Goal: Task Accomplishment & Management: Manage account settings

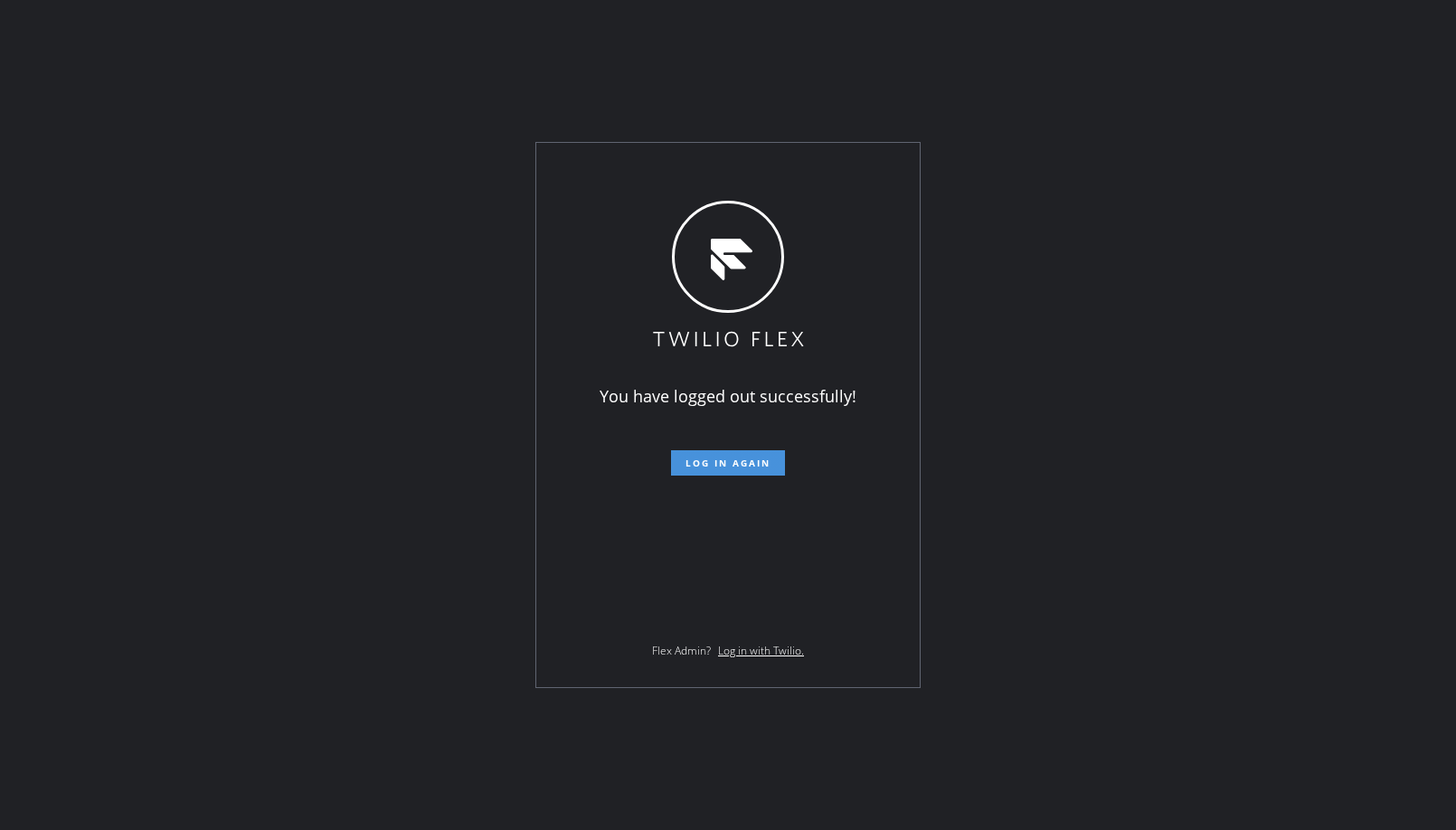
click at [733, 466] on span "Log in again" at bounding box center [728, 462] width 85 height 13
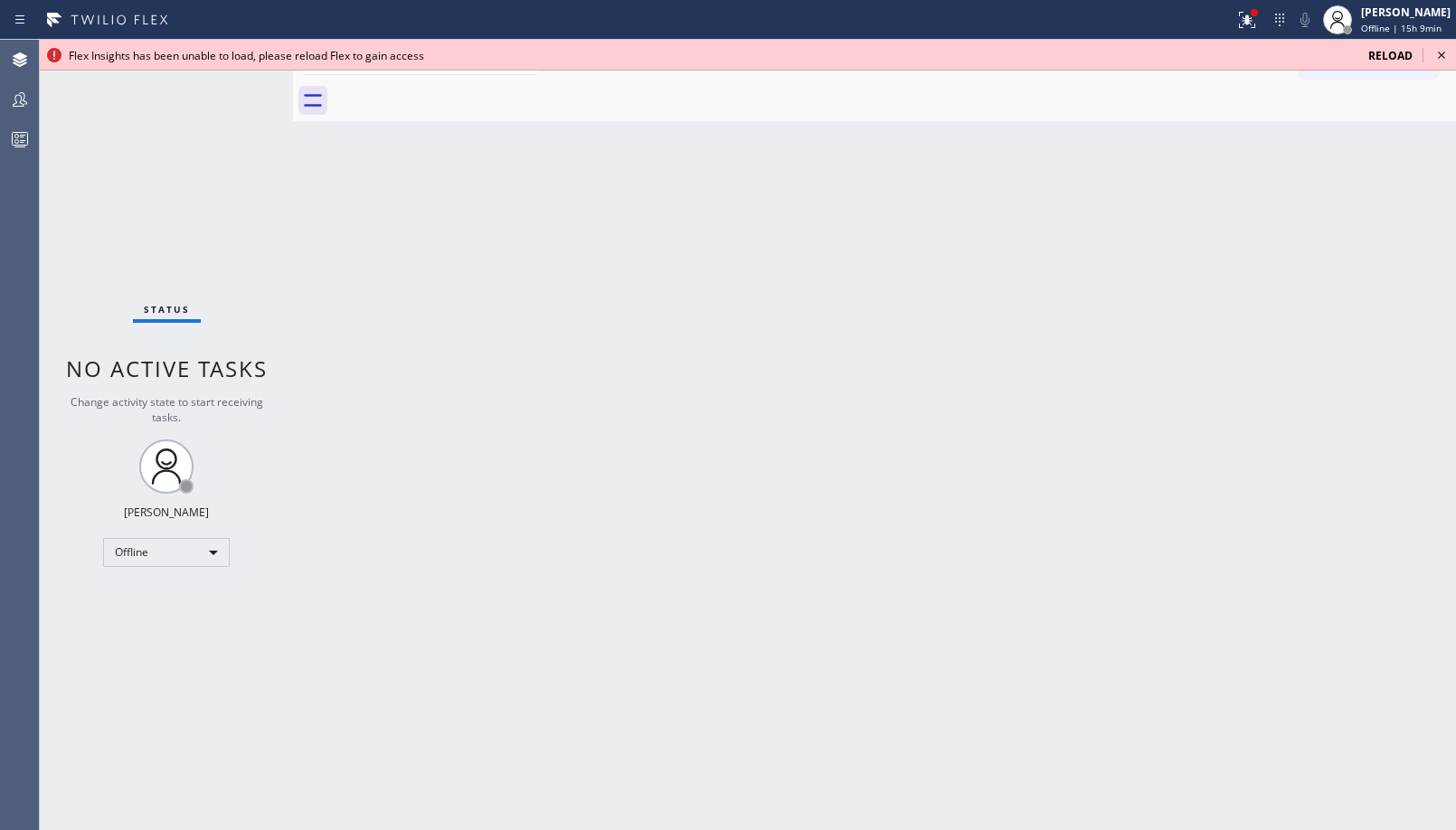
click at [1392, 51] on span "Reload" at bounding box center [1391, 56] width 44 height 15
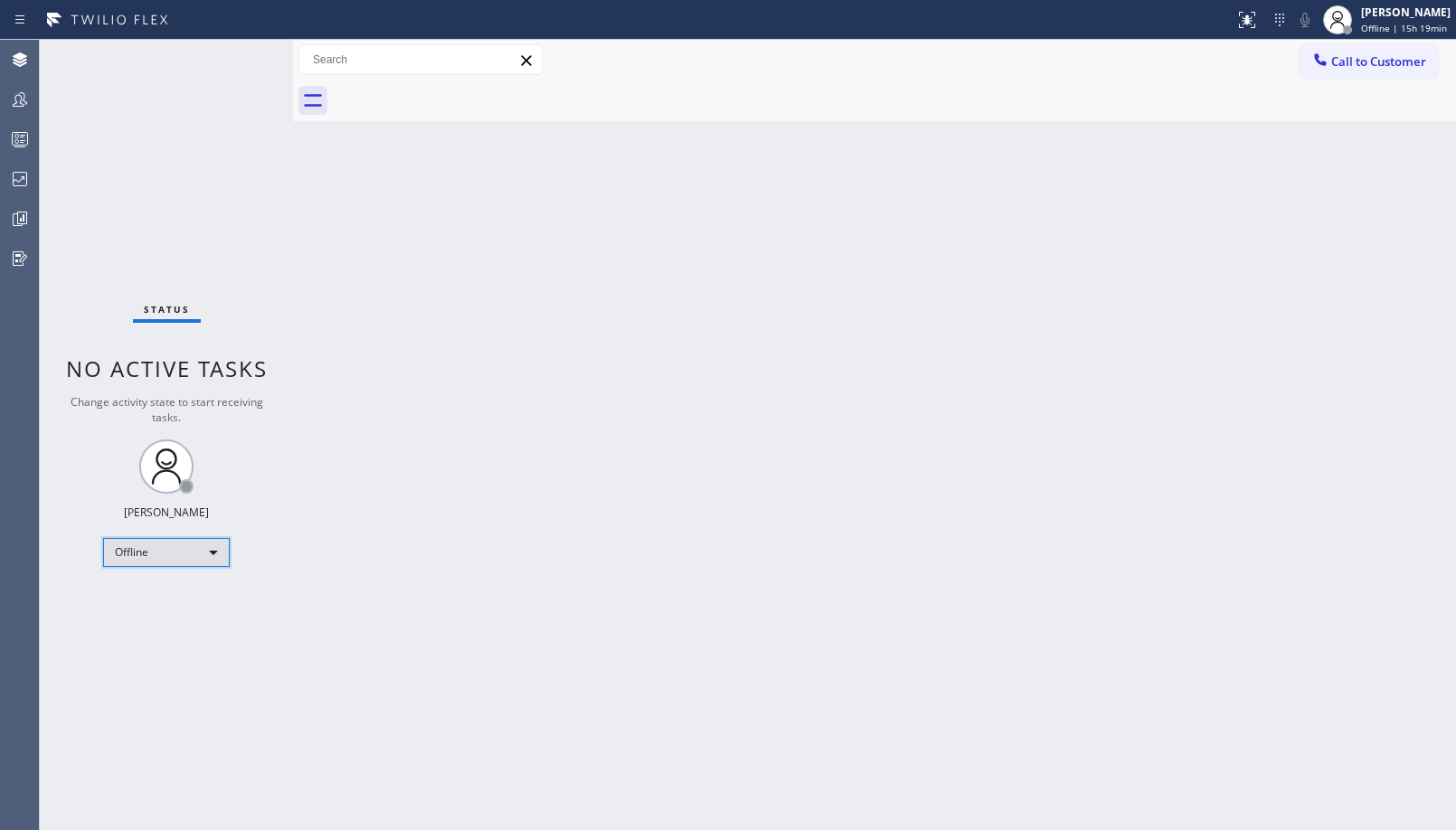
click at [199, 550] on div "Offline" at bounding box center [166, 553] width 126 height 29
click at [186, 619] on li "Unavailable" at bounding box center [166, 623] width 123 height 22
click at [17, 107] on icon at bounding box center [19, 99] width 22 height 22
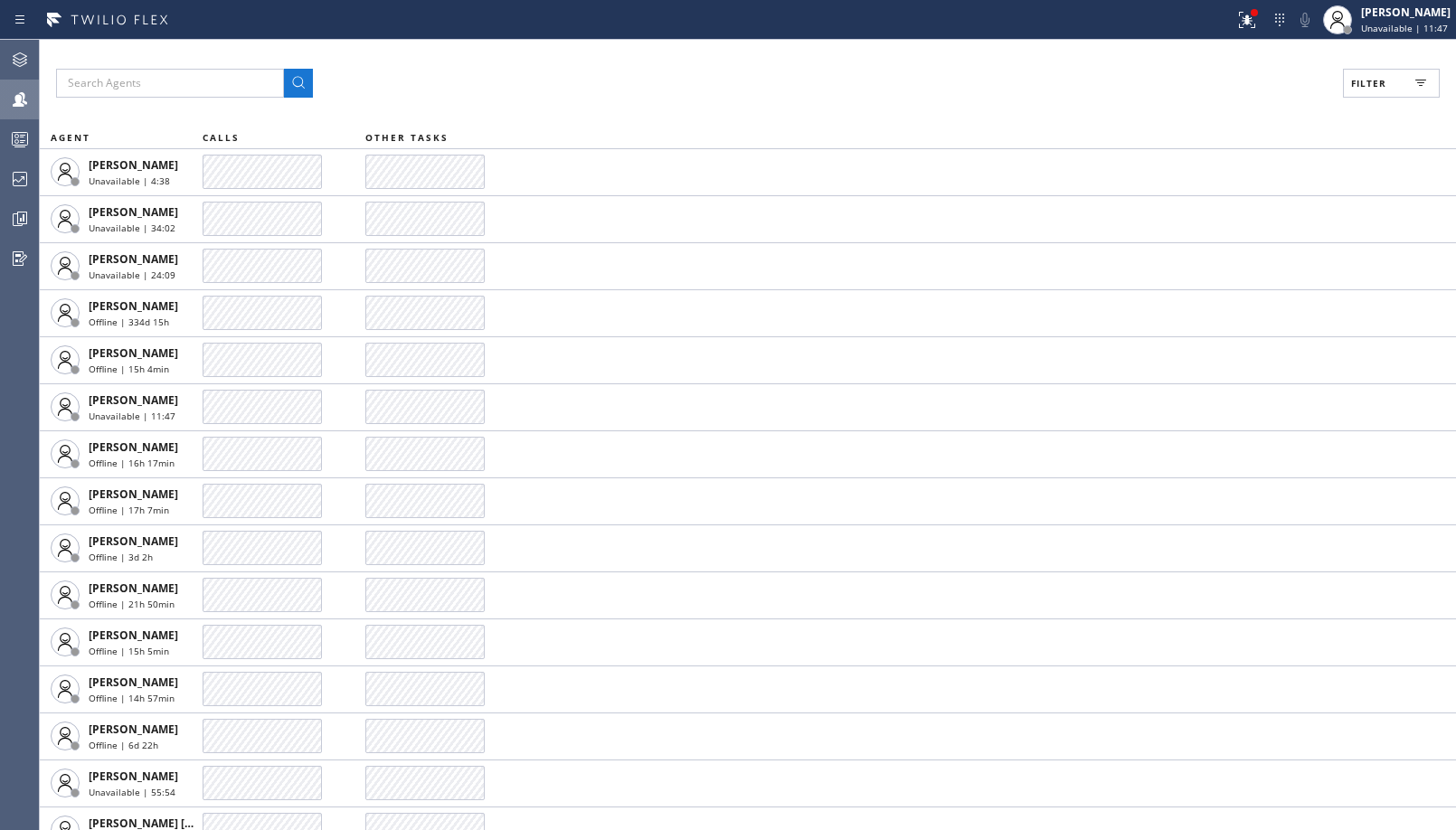
drag, startPoint x: 1370, startPoint y: 90, endPoint x: 1289, endPoint y: 250, distance: 179.3
click at [1370, 91] on button "Filter" at bounding box center [1391, 83] width 96 height 29
drag, startPoint x: 1225, startPoint y: 246, endPoint x: 1283, endPoint y: 166, distance: 98.8
click at [1225, 246] on label "Unavailable" at bounding box center [1322, 243] width 238 height 15
click at [1204, 246] on input "Unavailable" at bounding box center [1193, 242] width 22 height 22
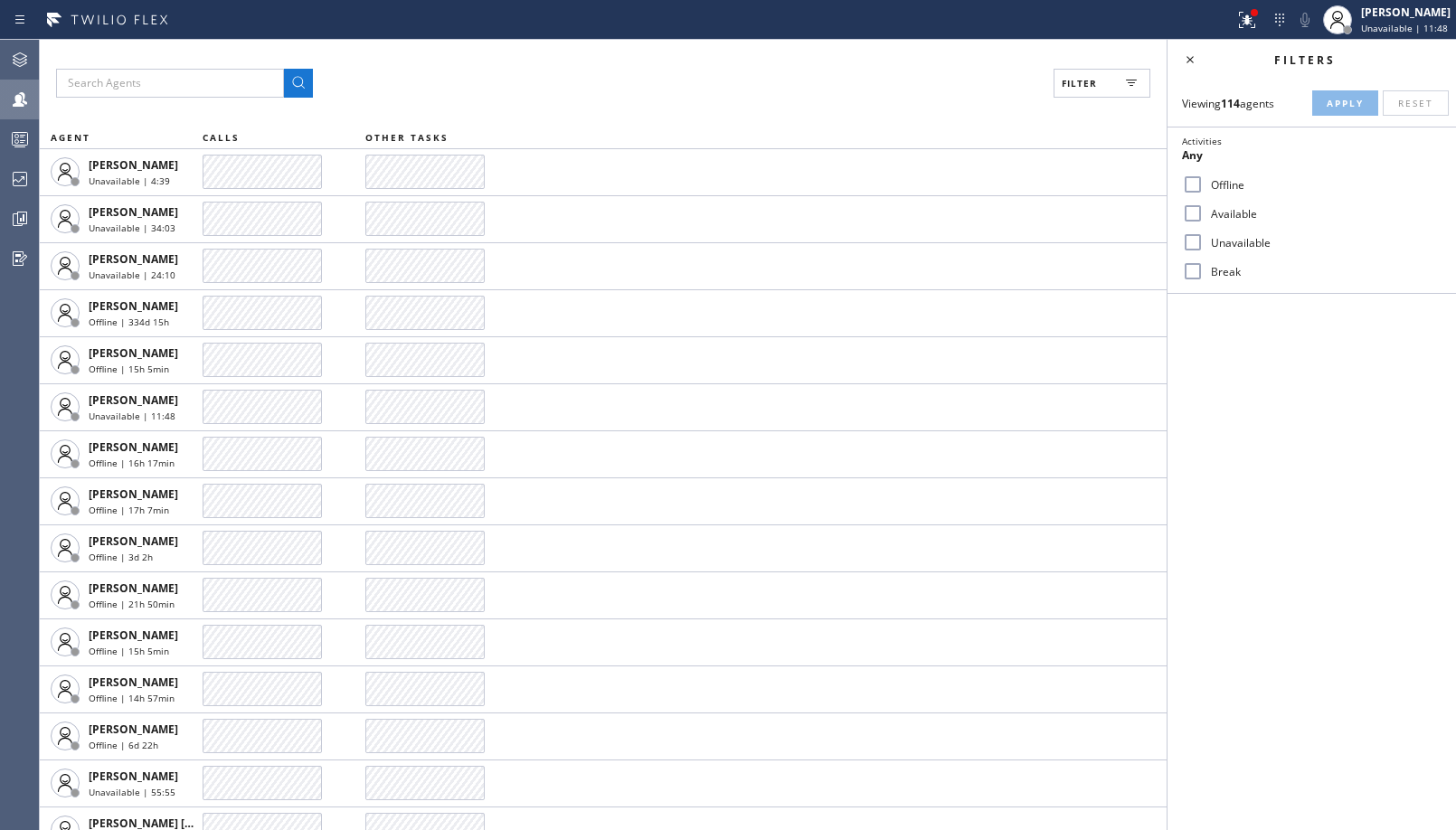
checkbox input "true"
click at [1344, 112] on button "Apply" at bounding box center [1345, 103] width 66 height 25
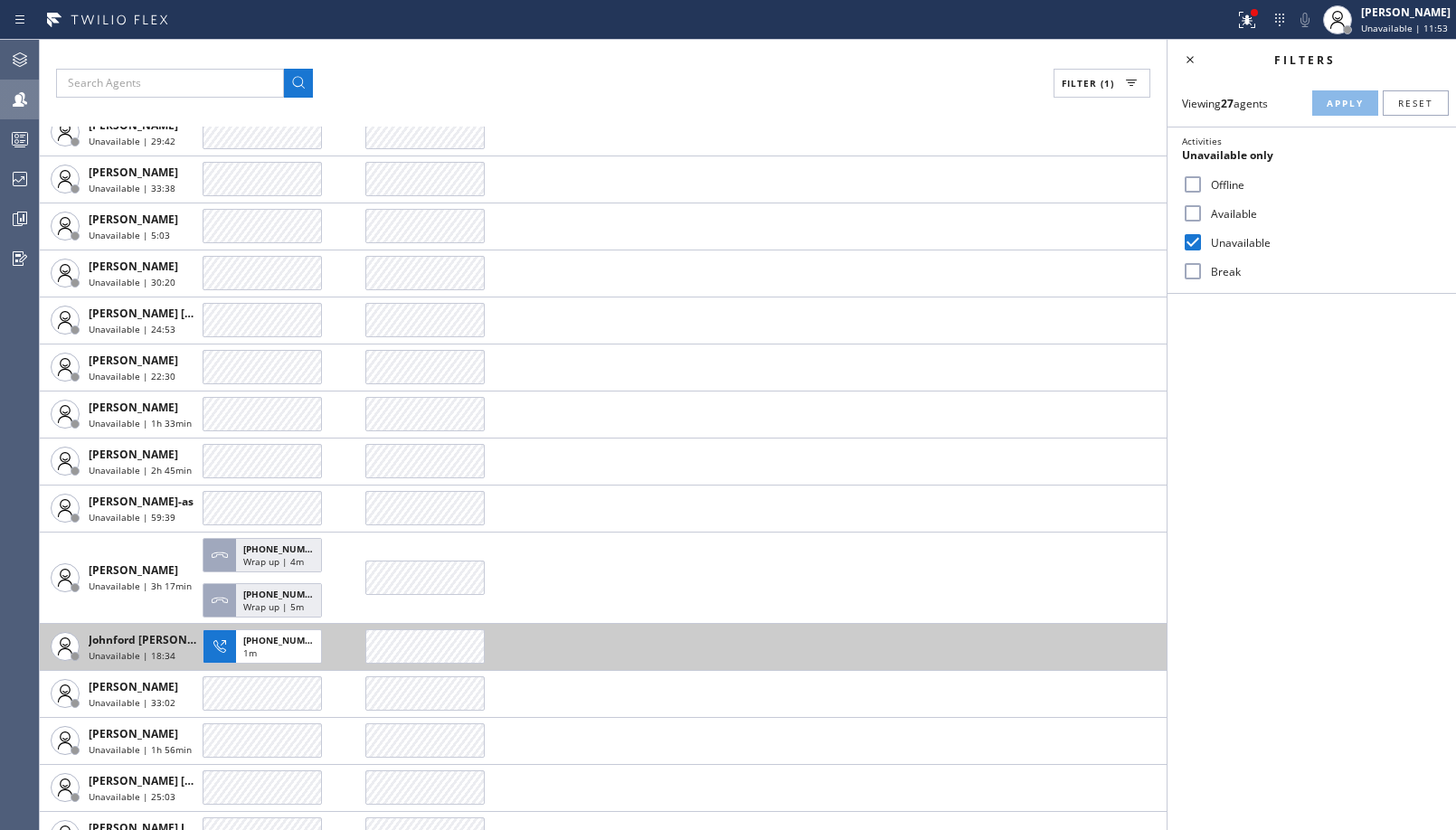
scroll to position [633, 0]
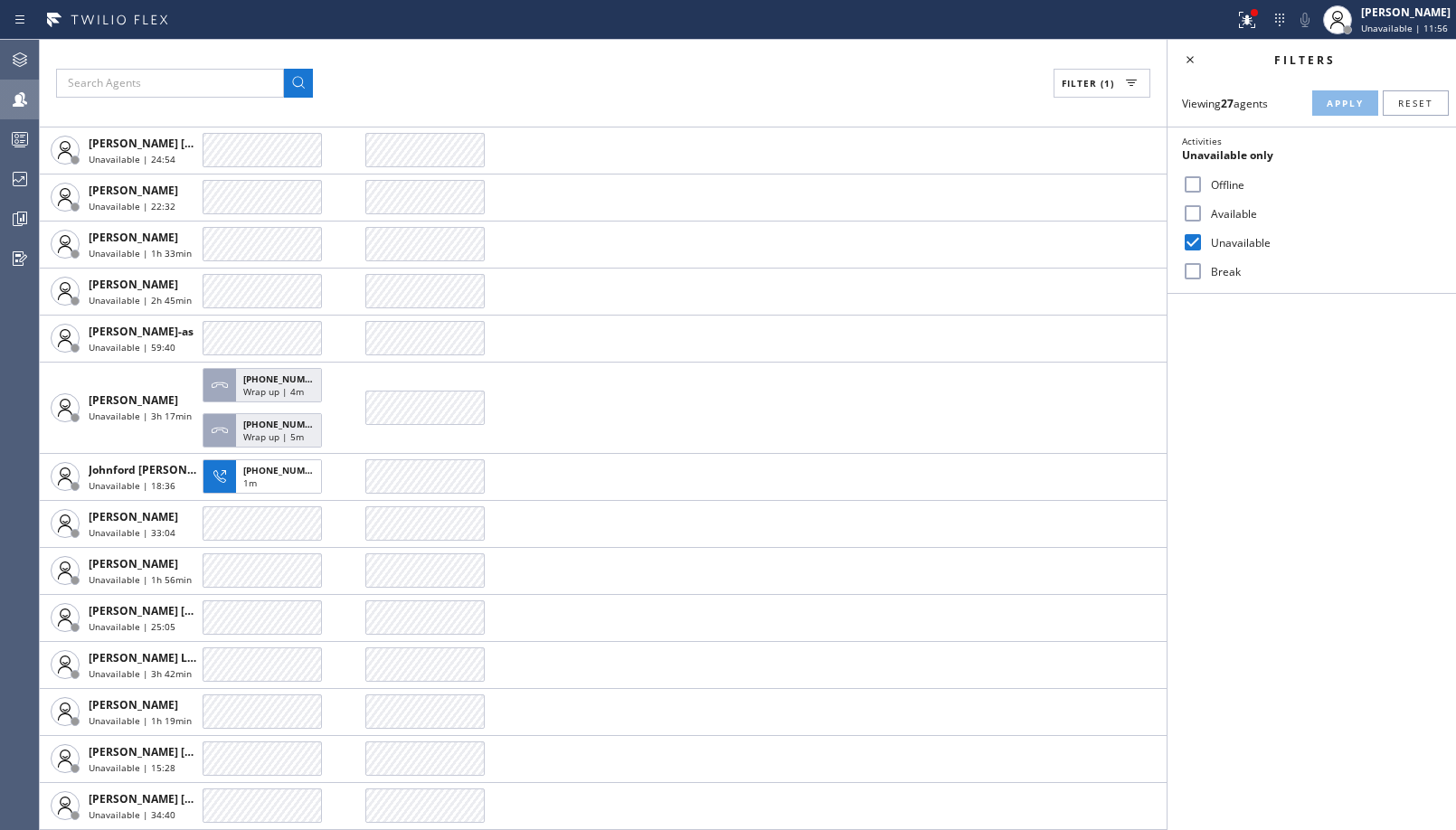
click at [1237, 274] on label "Break" at bounding box center [1322, 272] width 238 height 15
click at [1204, 274] on input "Break" at bounding box center [1193, 271] width 22 height 22
checkbox input "true"
click at [1239, 247] on label "Unavailable" at bounding box center [1322, 243] width 238 height 15
click at [1204, 247] on input "Unavailable" at bounding box center [1193, 242] width 22 height 22
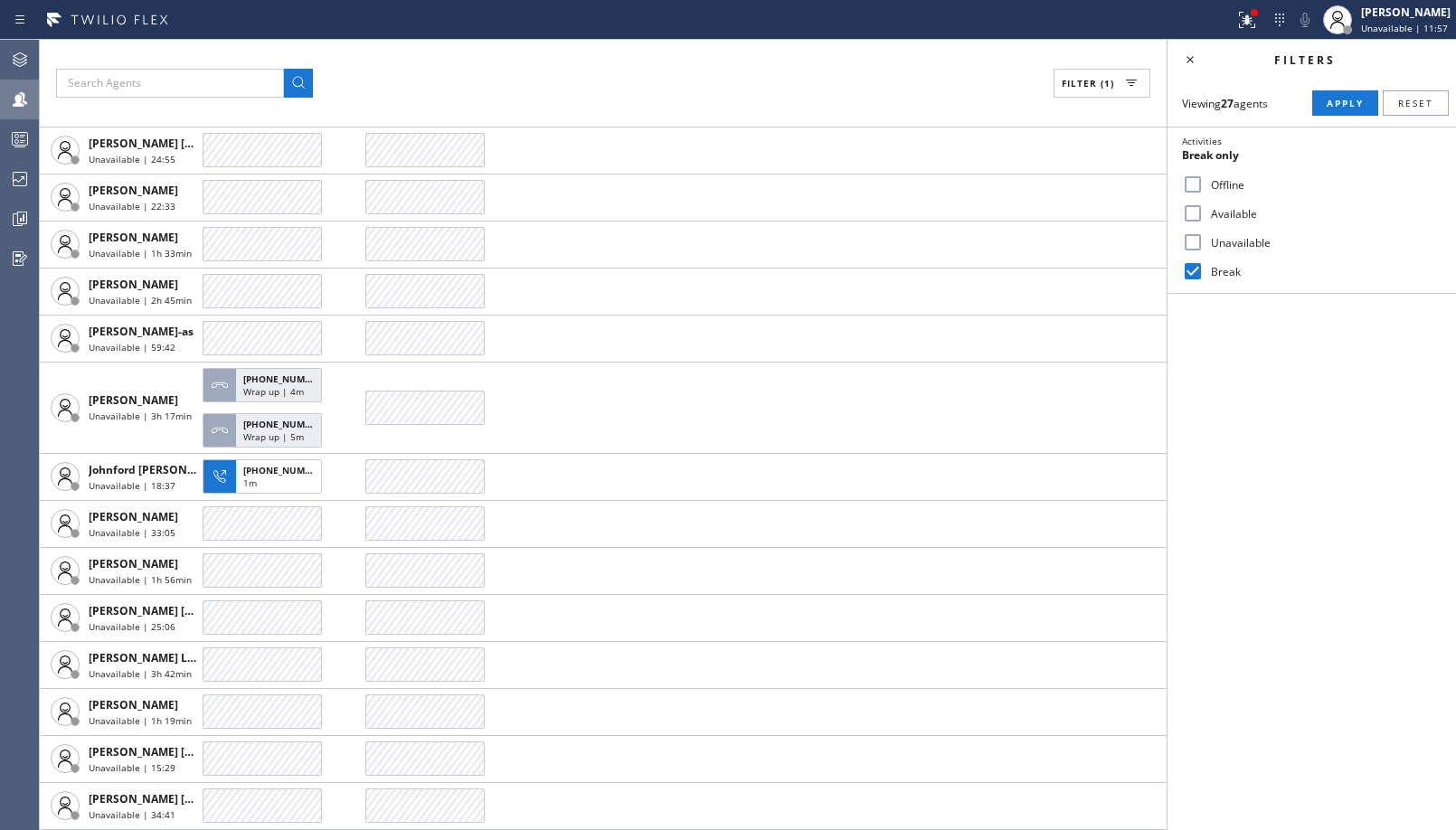
click at [1346, 116] on div "Viewing 27 agents Apply Reset Activities Break only Offline Available Unavailab…" at bounding box center [1312, 187] width 289 height 215
click at [1341, 102] on span "Apply" at bounding box center [1345, 102] width 38 height 13
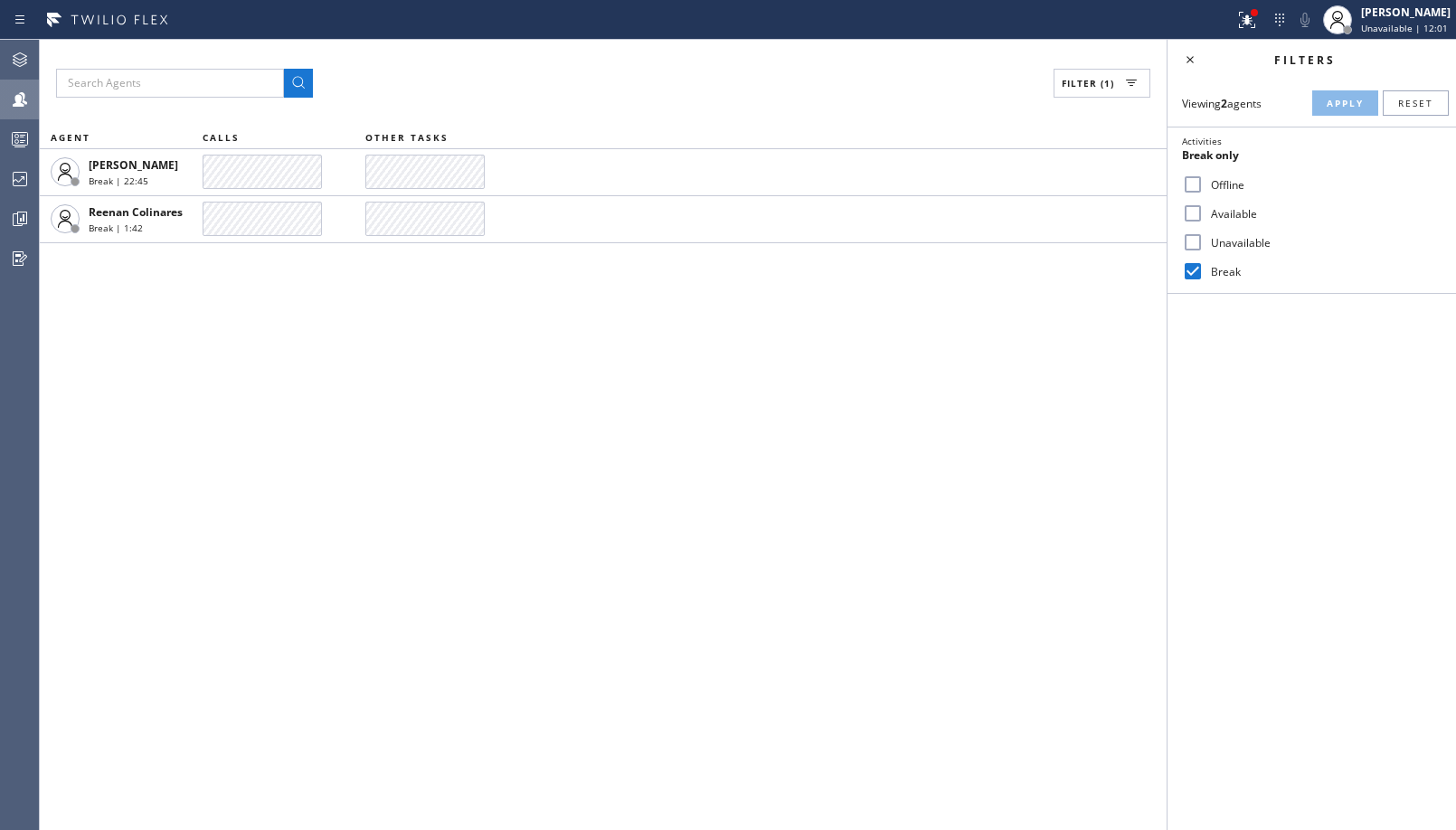
click at [1216, 243] on label "Unavailable" at bounding box center [1322, 243] width 238 height 15
click at [1204, 243] on input "Unavailable" at bounding box center [1193, 242] width 22 height 22
checkbox input "true"
click at [1198, 266] on input "Break" at bounding box center [1193, 271] width 22 height 22
checkbox input "false"
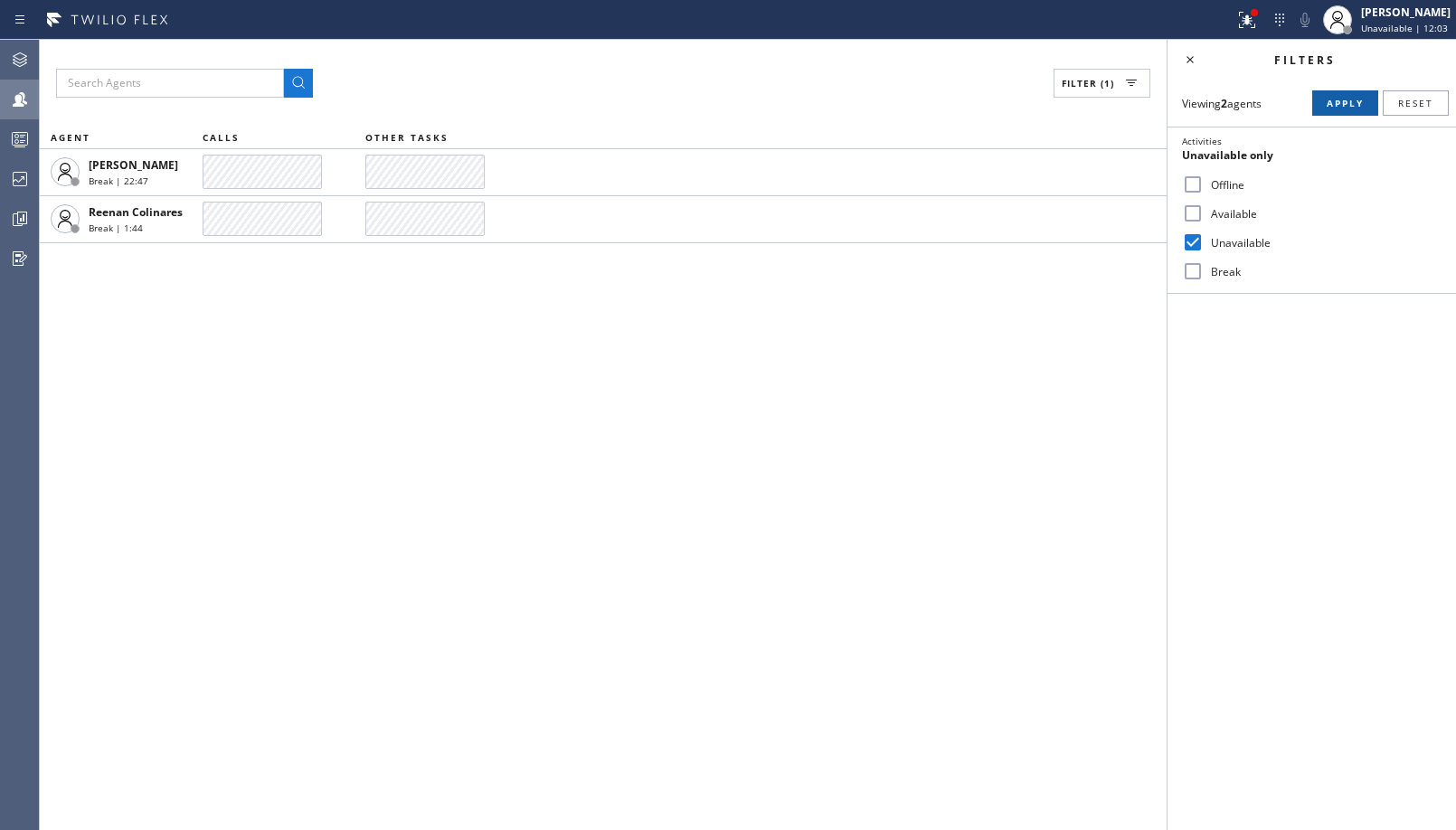
click at [1349, 108] on span "Apply" at bounding box center [1345, 102] width 38 height 13
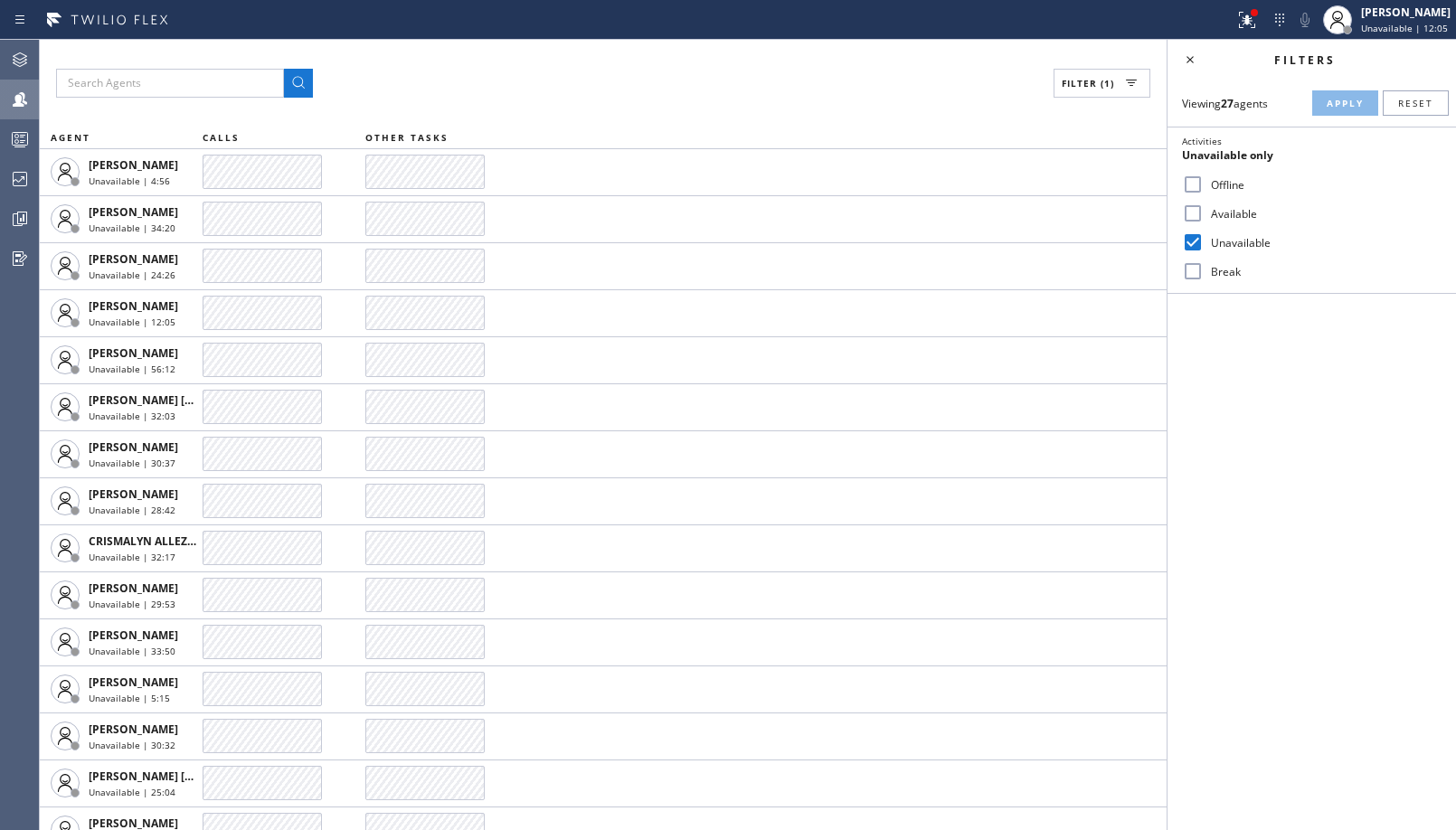
click at [1238, 216] on label "Available" at bounding box center [1322, 214] width 238 height 15
click at [1204, 216] on input "Available" at bounding box center [1193, 213] width 22 height 22
checkbox input "true"
click at [1227, 235] on label "Unavailable" at bounding box center [1322, 243] width 238 height 15
click at [1204, 234] on input "Unavailable" at bounding box center [1193, 242] width 22 height 22
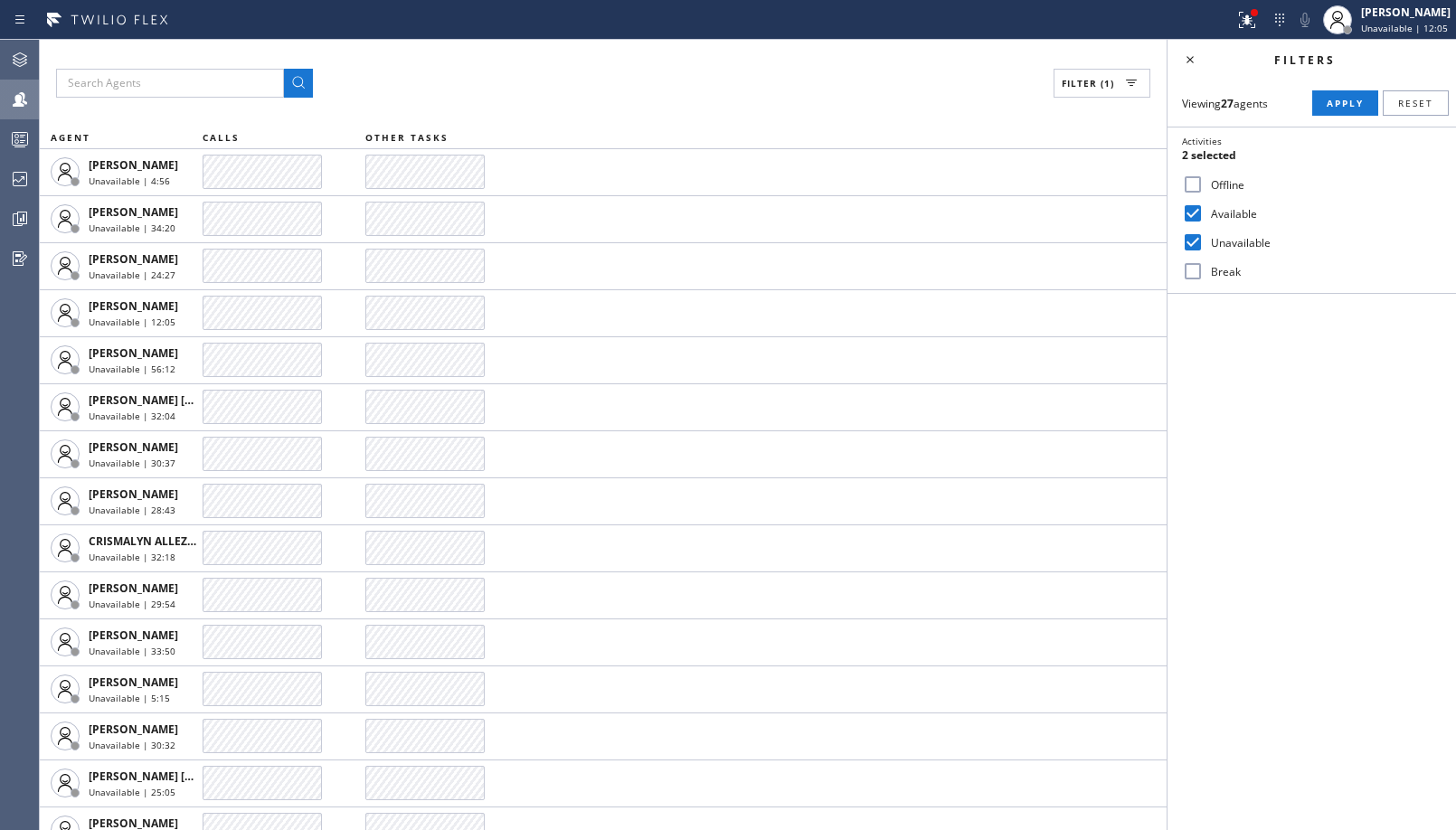
checkbox input "false"
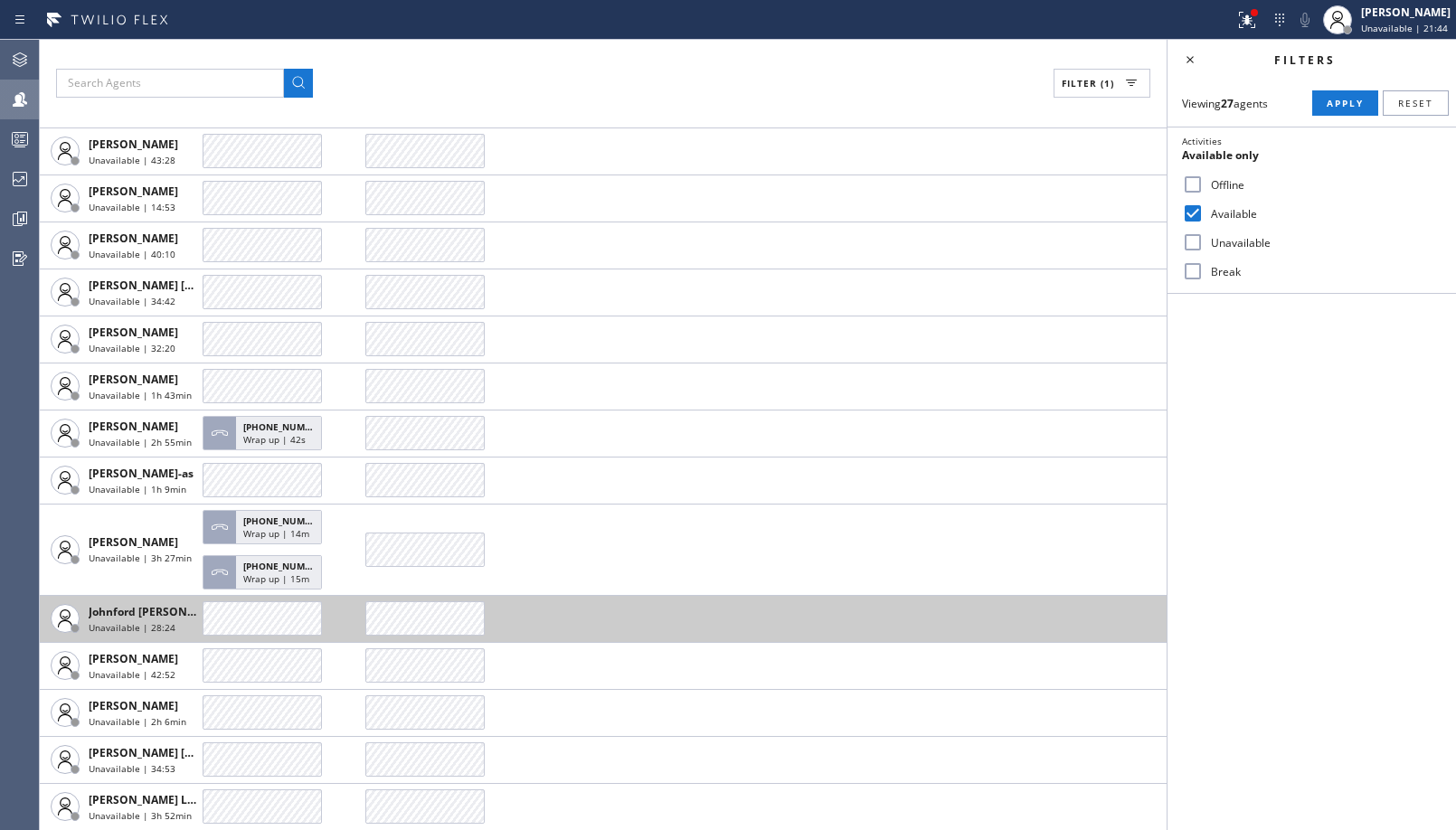
scroll to position [633, 0]
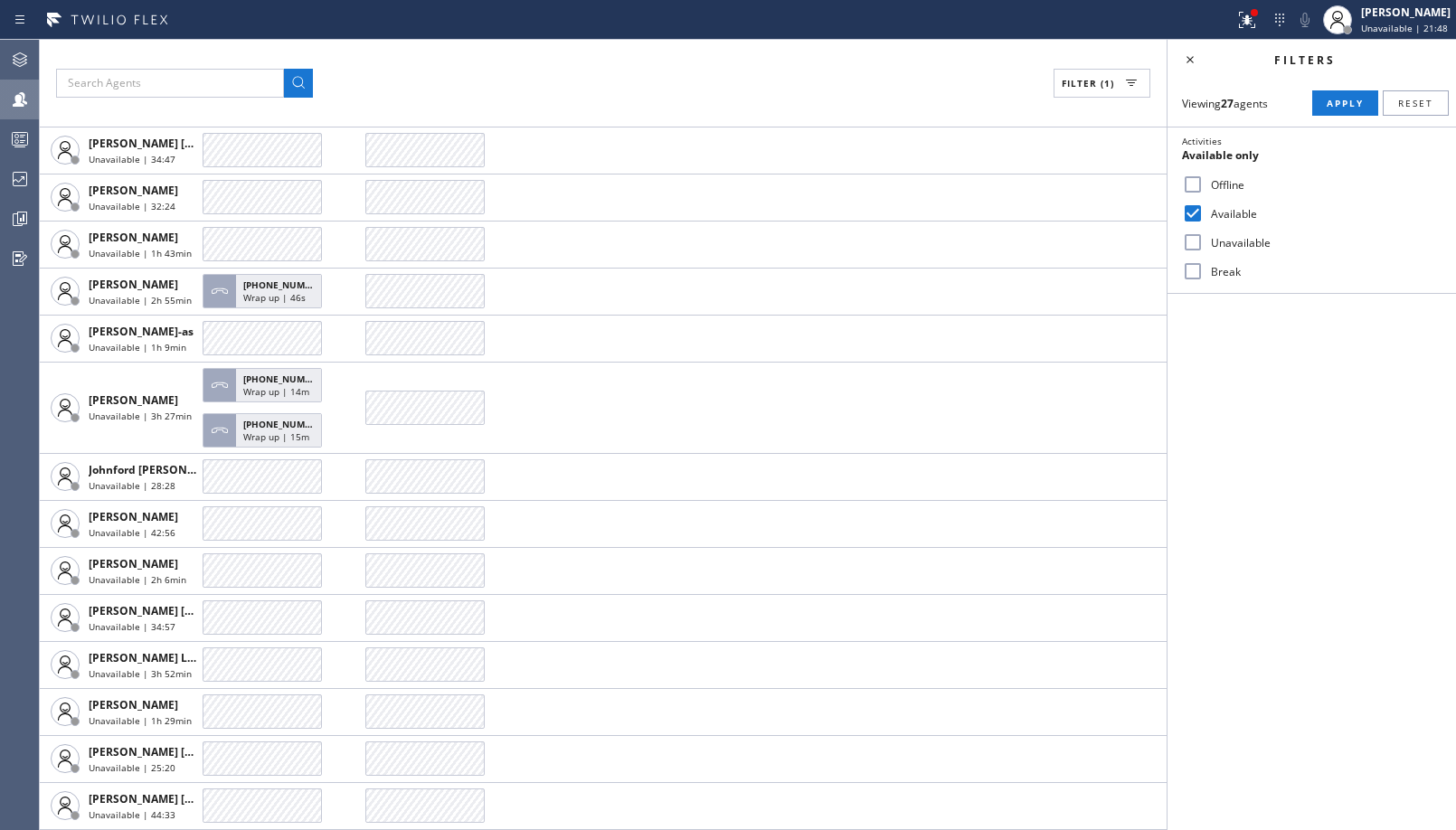
click at [1213, 271] on label "Break" at bounding box center [1322, 272] width 238 height 15
click at [1204, 271] on input "Break" at bounding box center [1193, 271] width 22 height 22
checkbox input "true"
click at [1336, 102] on span "Apply" at bounding box center [1345, 102] width 38 height 13
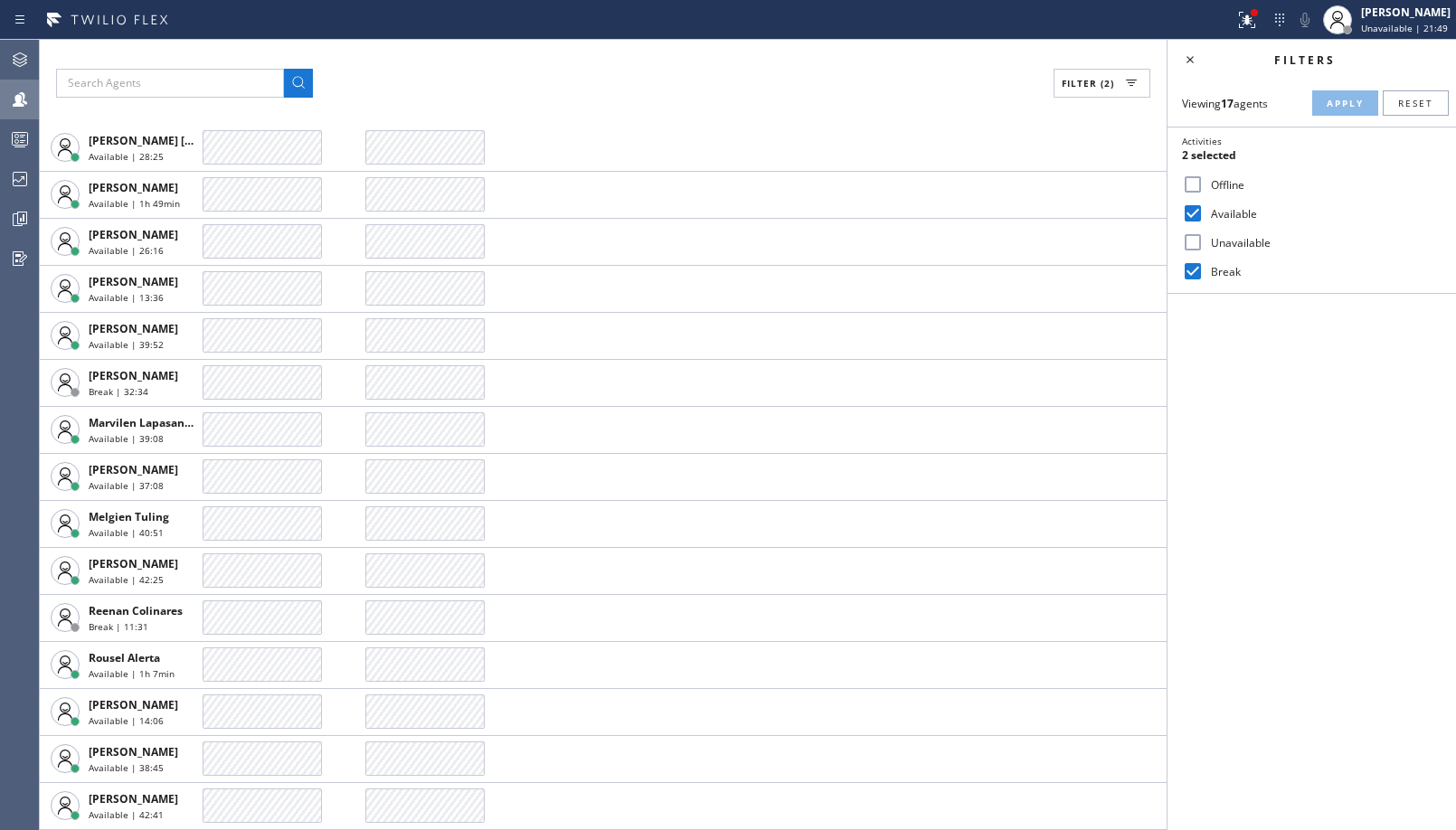
scroll to position [118, 0]
click at [1205, 243] on label "Unavailable" at bounding box center [1322, 243] width 238 height 15
click at [1204, 243] on input "Unavailable" at bounding box center [1193, 242] width 22 height 22
checkbox input "true"
click at [1205, 273] on label "Break" at bounding box center [1322, 272] width 238 height 15
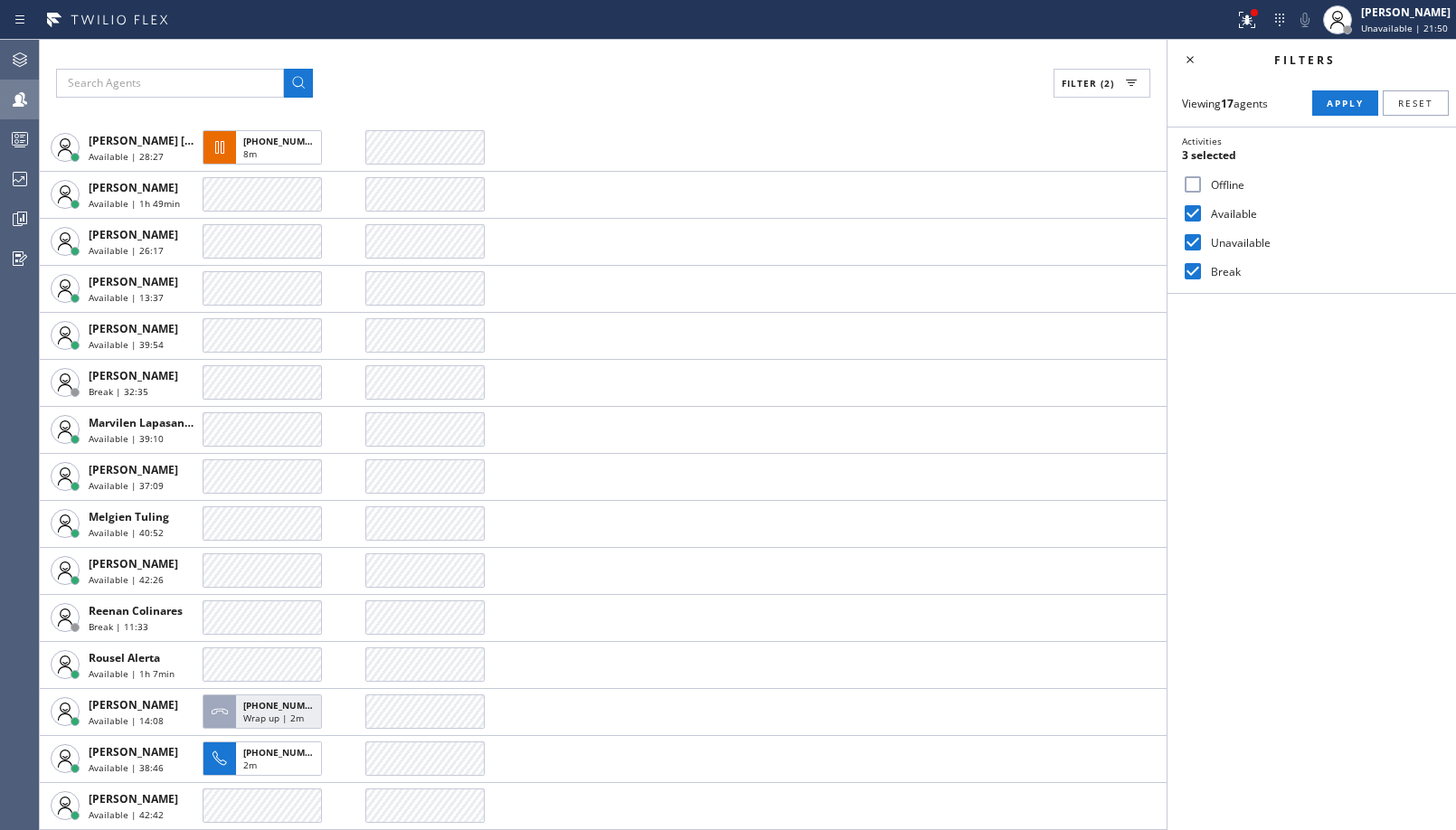
click at [1204, 273] on input "Break" at bounding box center [1193, 271] width 22 height 22
checkbox input "false"
click at [1208, 213] on label "Available" at bounding box center [1322, 214] width 238 height 15
click at [1204, 213] on input "Available" at bounding box center [1193, 213] width 22 height 22
checkbox input "false"
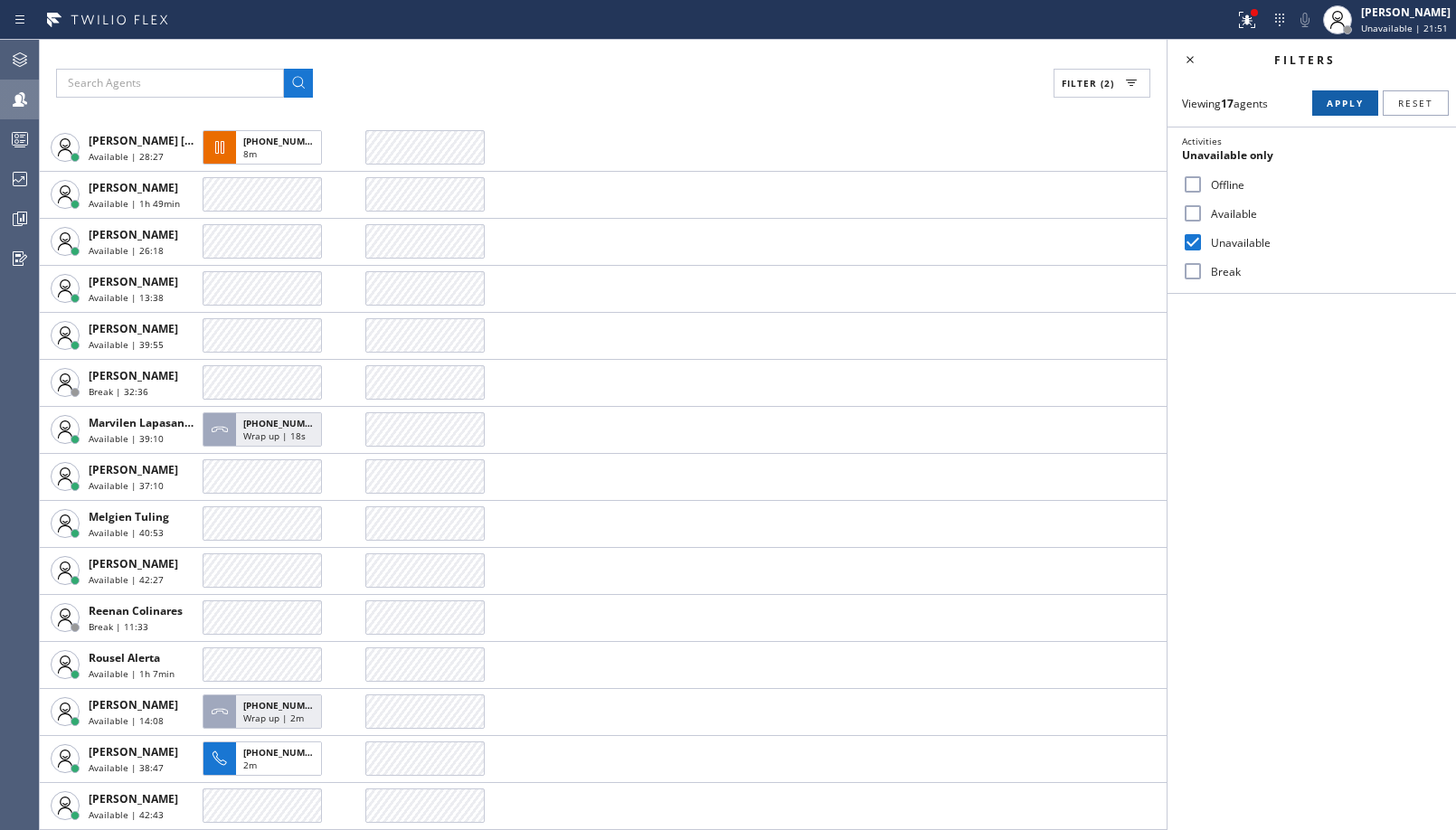
click at [1357, 103] on span "Apply" at bounding box center [1345, 102] width 38 height 13
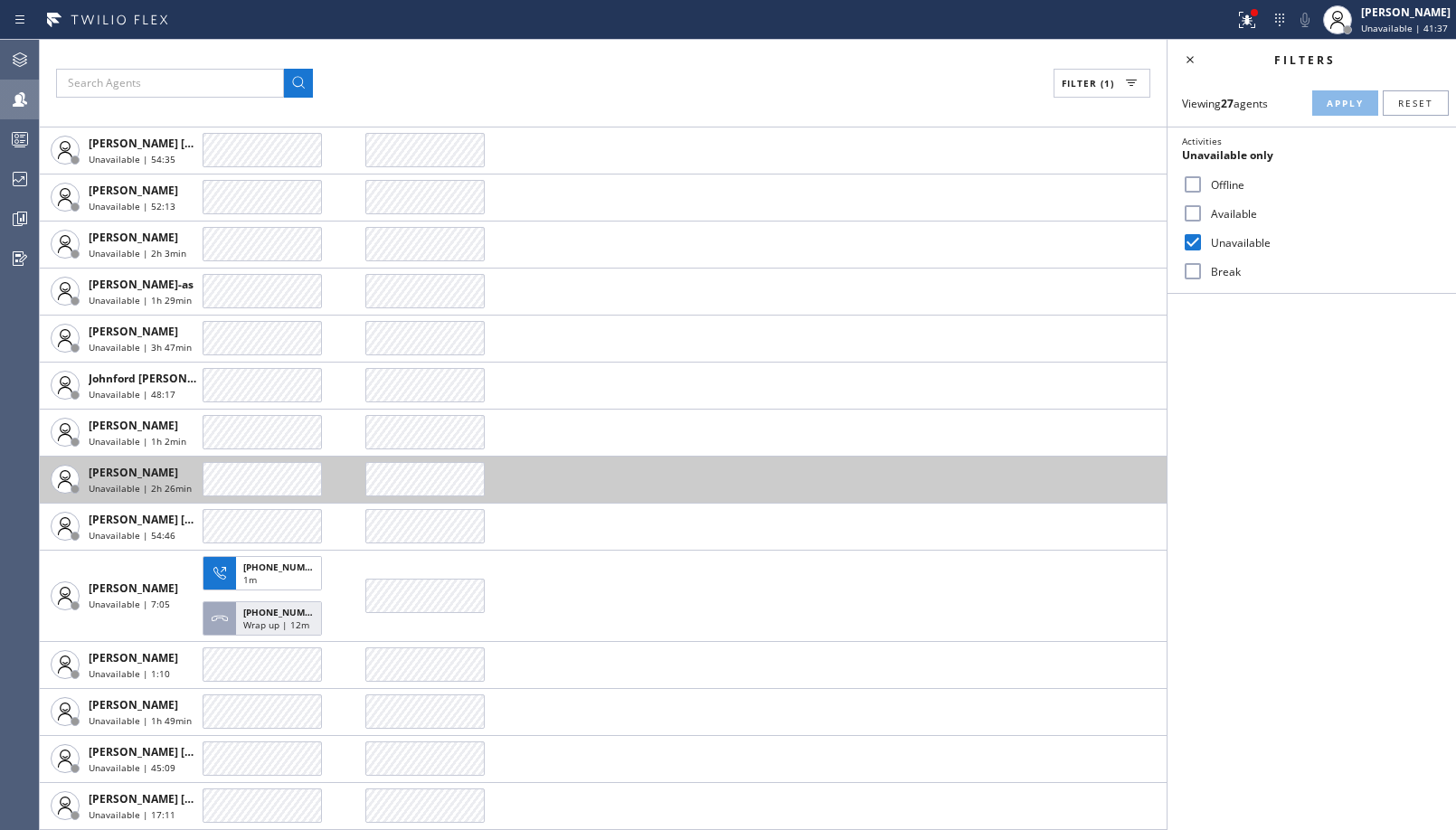
scroll to position [0, 0]
